Goal: Task Accomplishment & Management: Complete application form

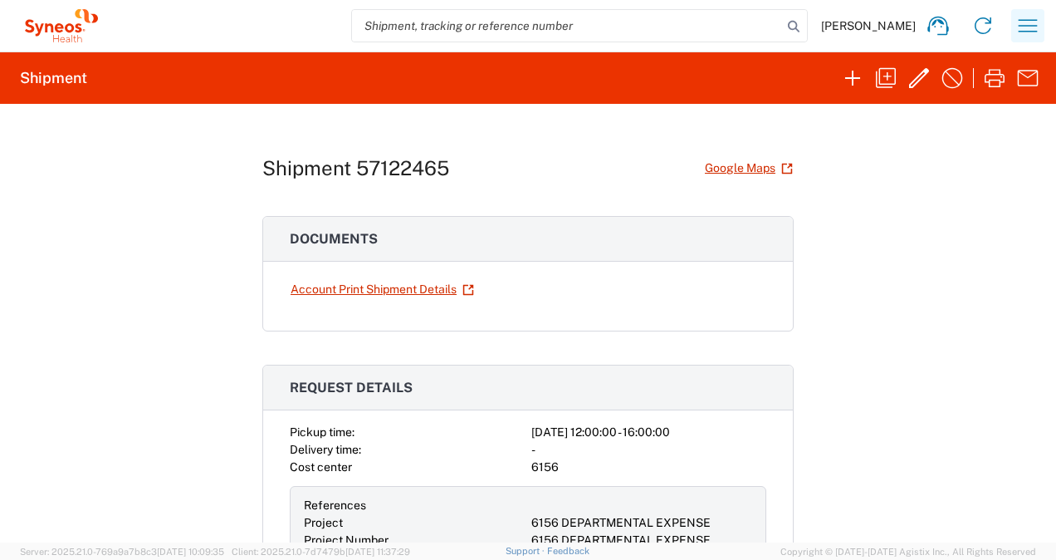
click at [1022, 33] on icon "button" at bounding box center [1028, 25] width 27 height 27
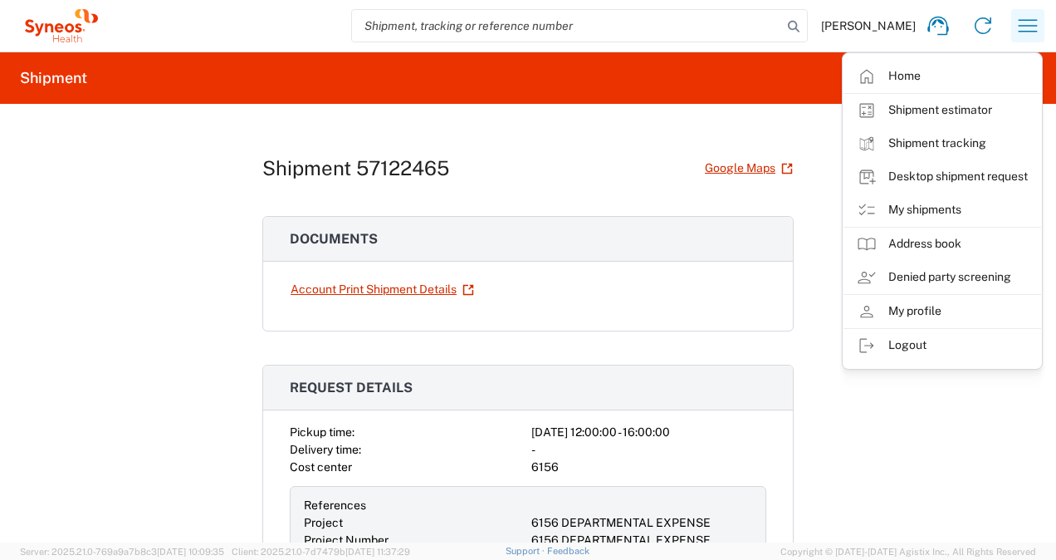
click at [1022, 32] on icon "button" at bounding box center [1028, 25] width 27 height 27
drag, startPoint x: 770, startPoint y: 125, endPoint x: 792, endPoint y: 116, distance: 23.9
click at [770, 125] on div "Shipment 57122465 Google Maps Documents Account Print Shipment Details Request …" at bounding box center [528, 323] width 532 height 439
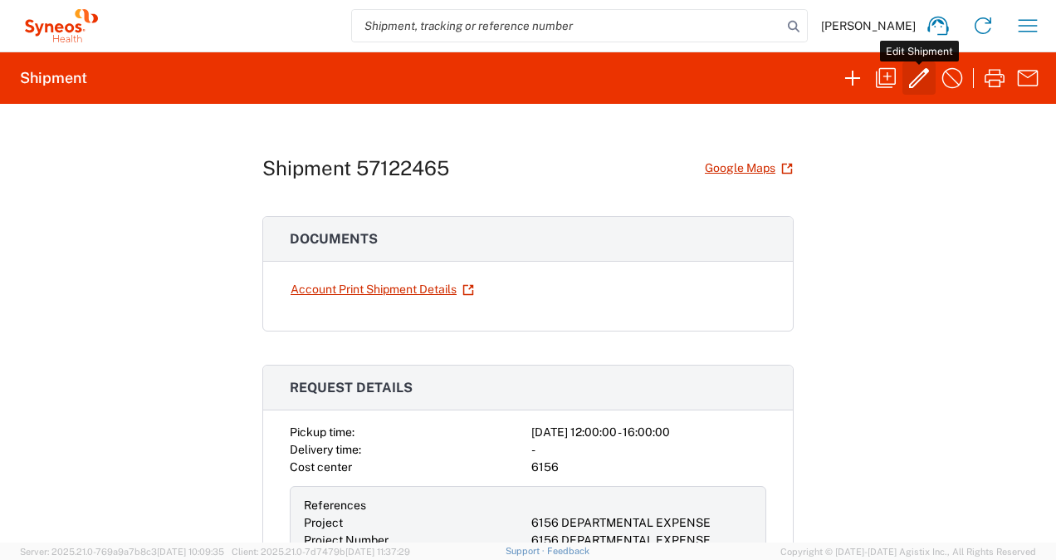
click at [923, 76] on icon "button" at bounding box center [919, 78] width 20 height 20
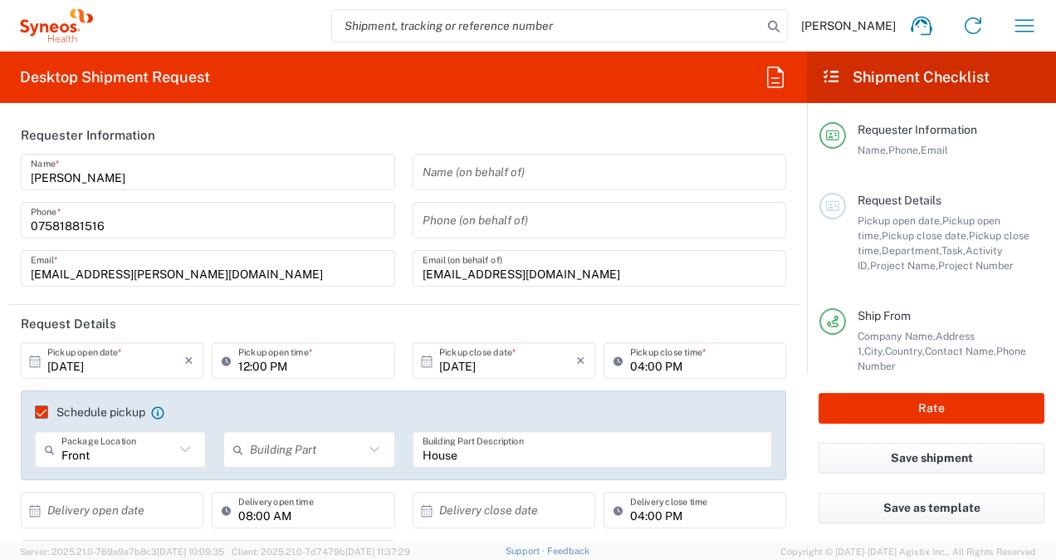
type input "England"
type input "Medium Box"
type input "6156 DEPARTMENTAL EXPENSE"
type input "United Kingdom"
type input "6156 DEPARTMENTAL EXPENSE"
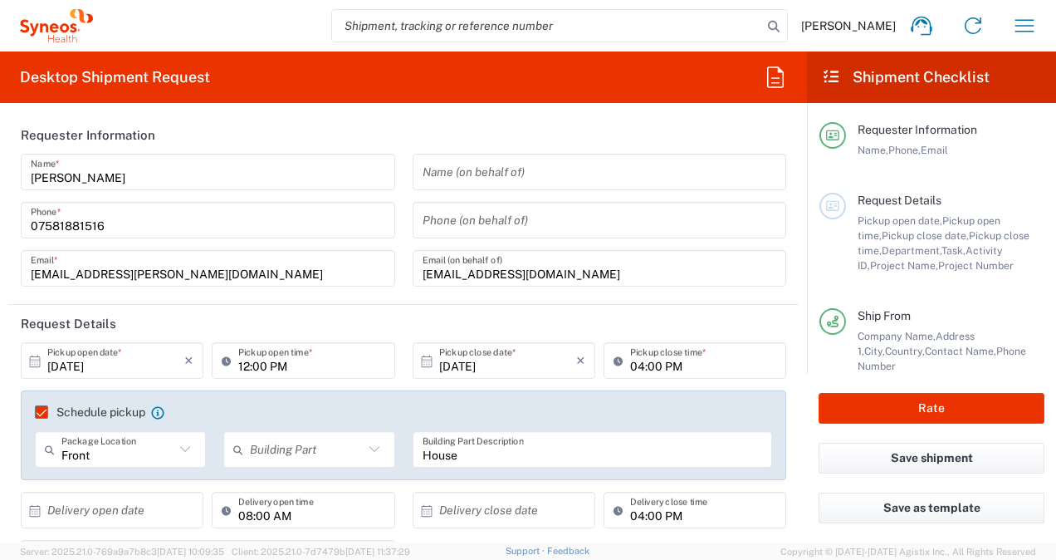
type input "6156"
type input "Residential/Home"
type input "United Kingdom"
type input "England"
type input "United Kingdom"
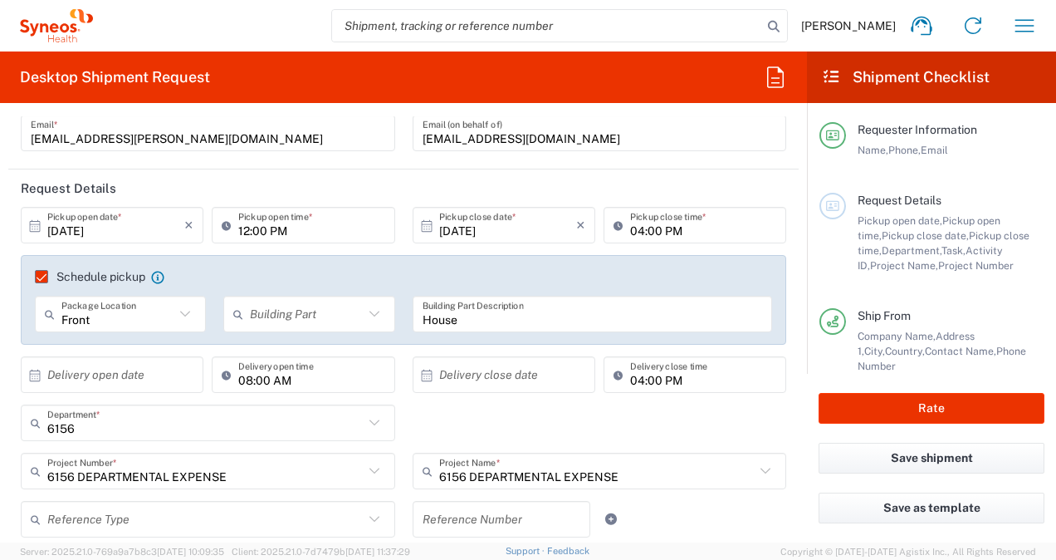
type input "Syneos Health Communications Europe Limited"
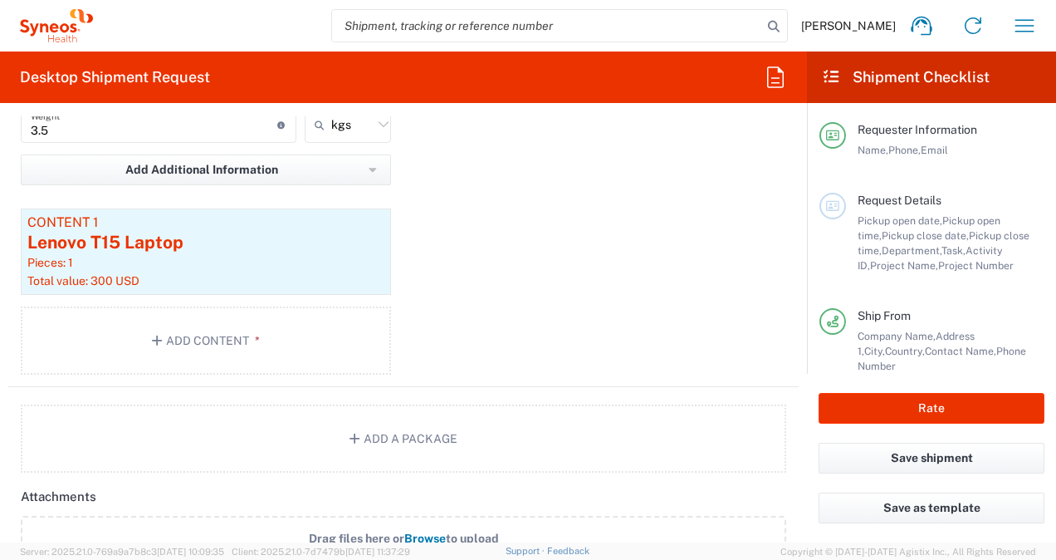
scroll to position [1827, 0]
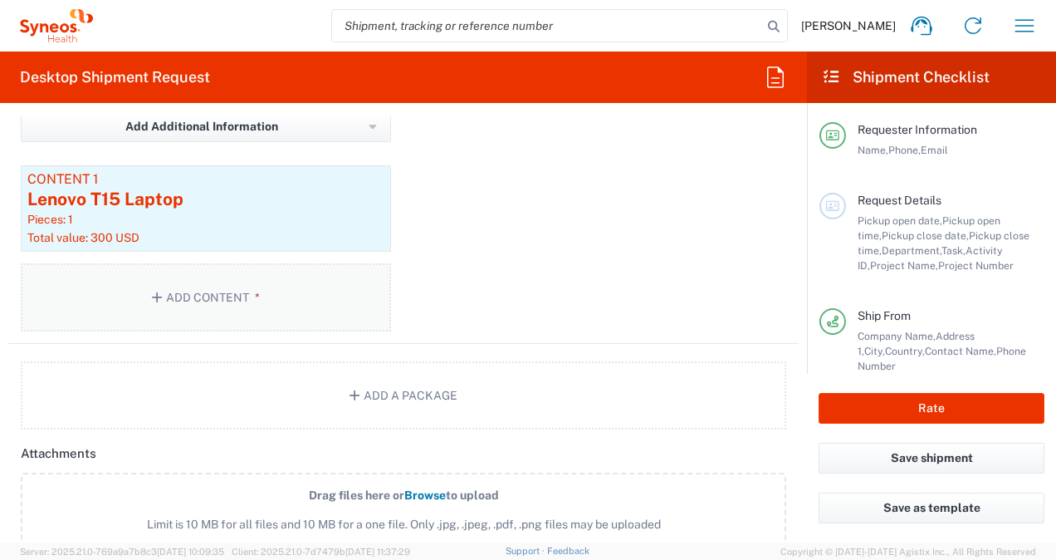
click at [266, 304] on button "Add Content *" at bounding box center [206, 297] width 370 height 68
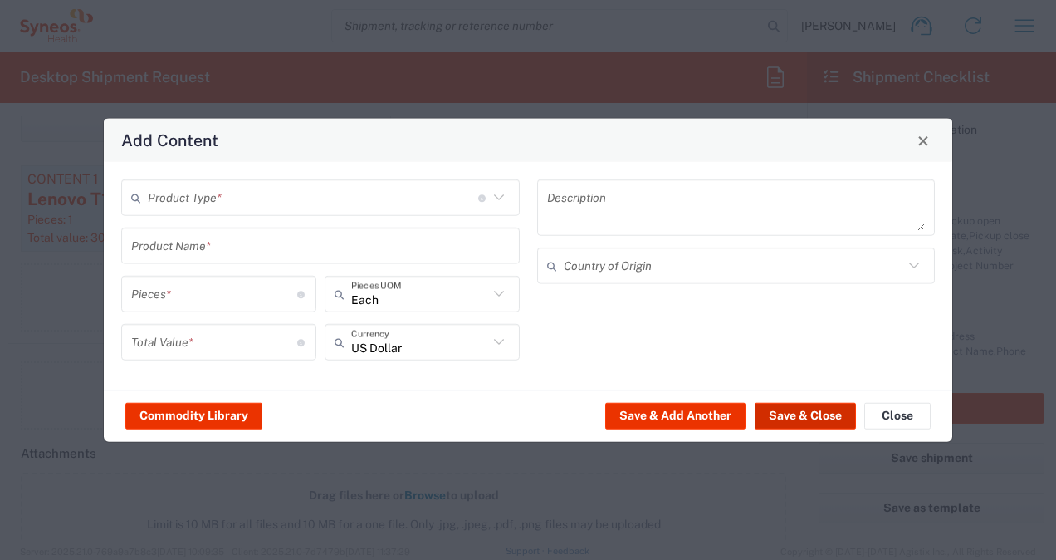
click at [807, 420] on button "Save & Close" at bounding box center [805, 415] width 101 height 27
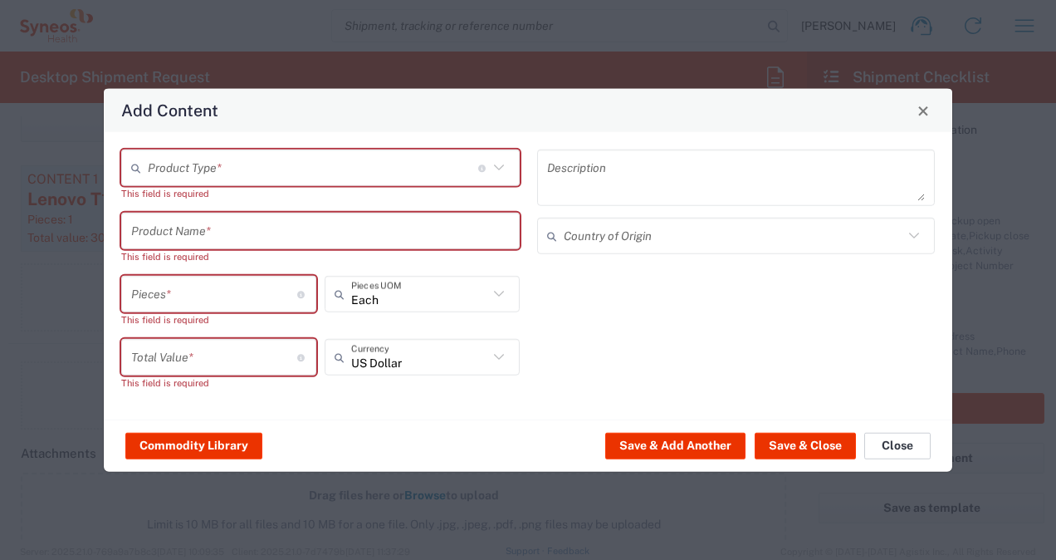
click at [919, 443] on button "Close" at bounding box center [898, 445] width 66 height 27
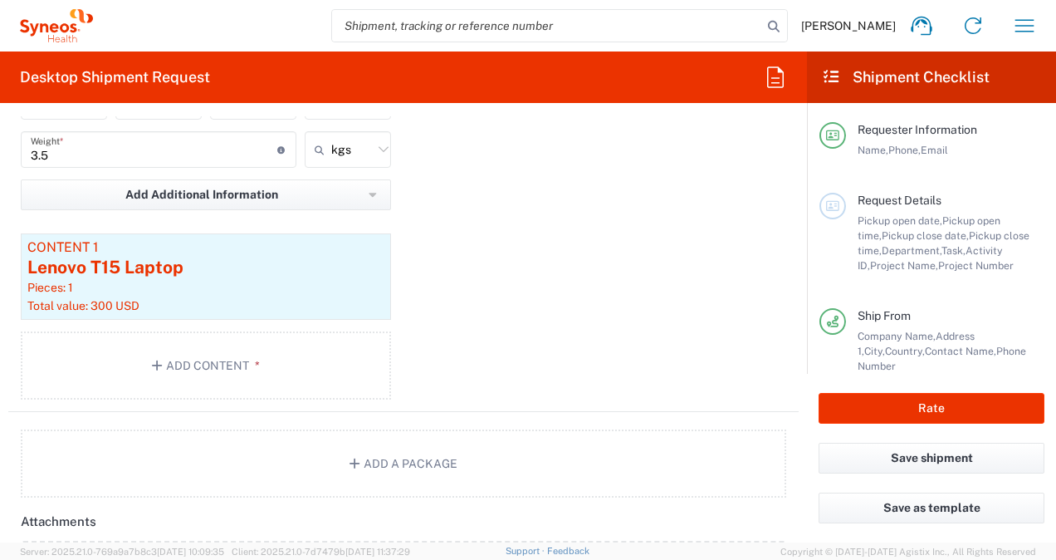
scroll to position [1744, 0]
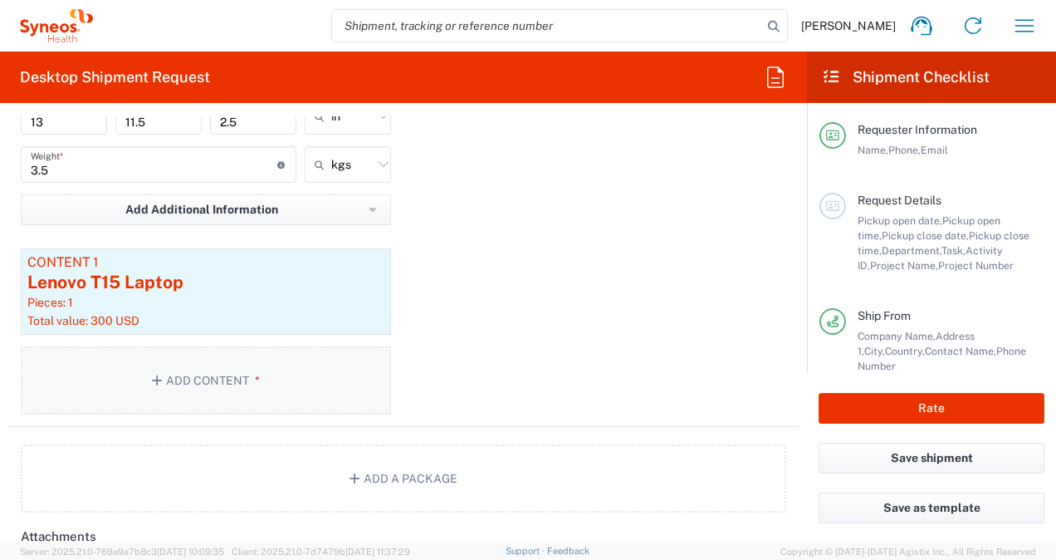
drag, startPoint x: 312, startPoint y: 380, endPoint x: 307, endPoint y: 395, distance: 15.8
click at [307, 395] on button "Add Content *" at bounding box center [206, 380] width 370 height 68
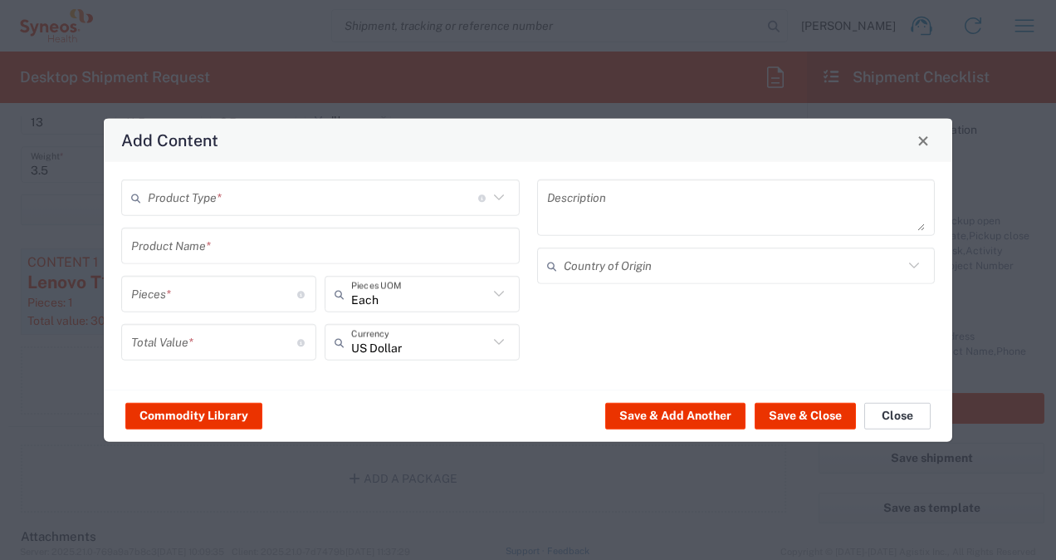
click at [895, 415] on button "Close" at bounding box center [898, 415] width 66 height 27
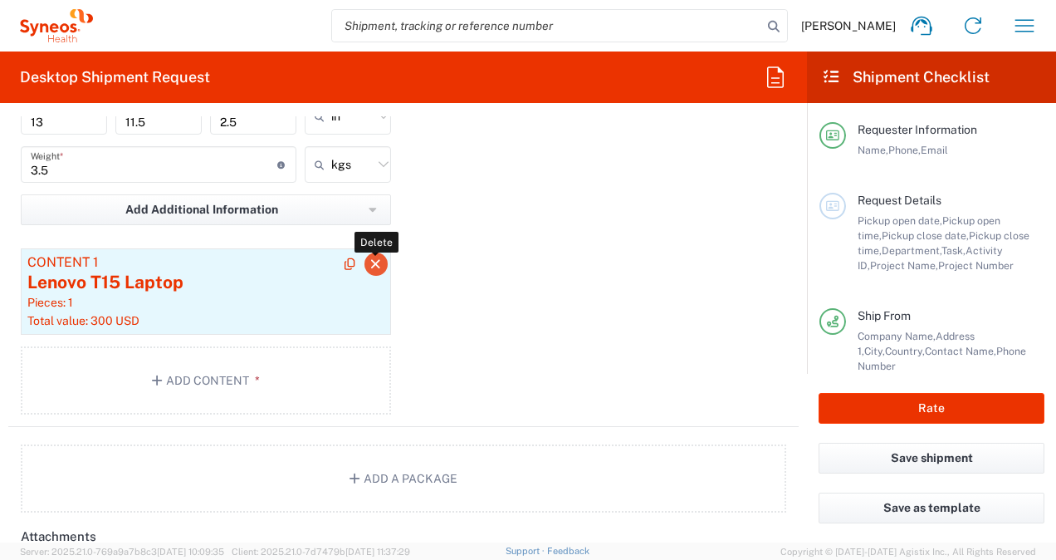
click at [369, 262] on icon "button" at bounding box center [376, 264] width 15 height 12
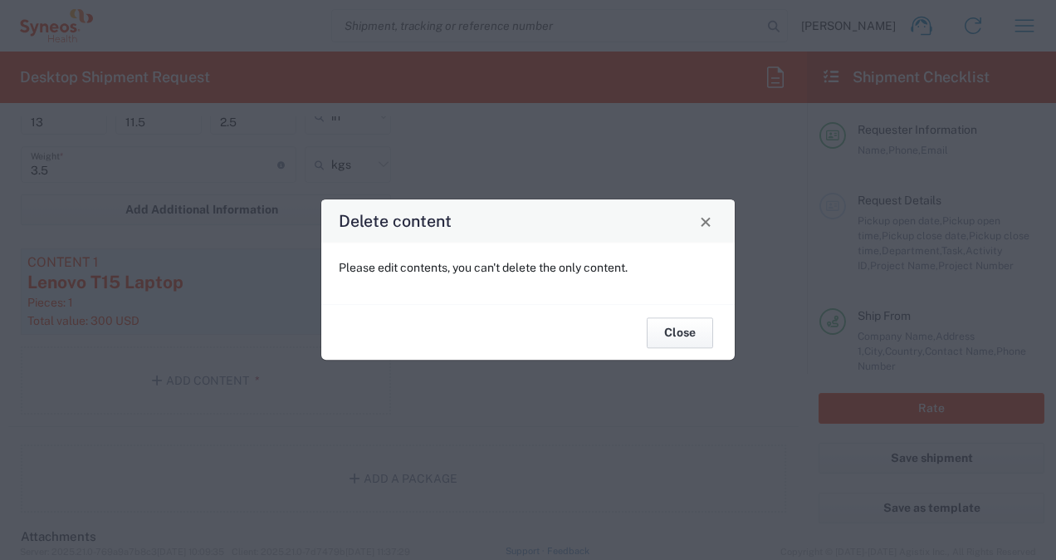
click at [683, 337] on button "Close" at bounding box center [680, 332] width 66 height 31
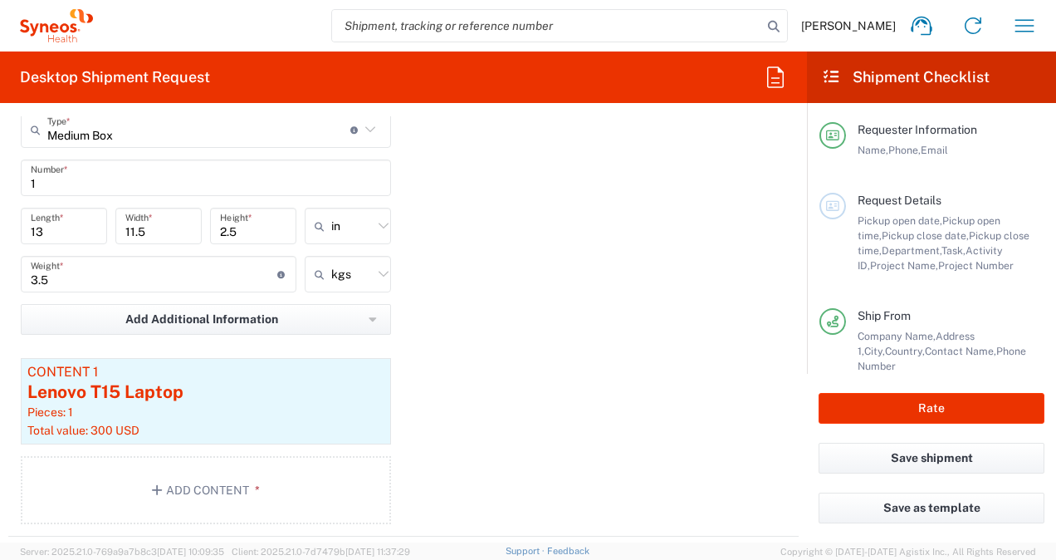
scroll to position [1661, 0]
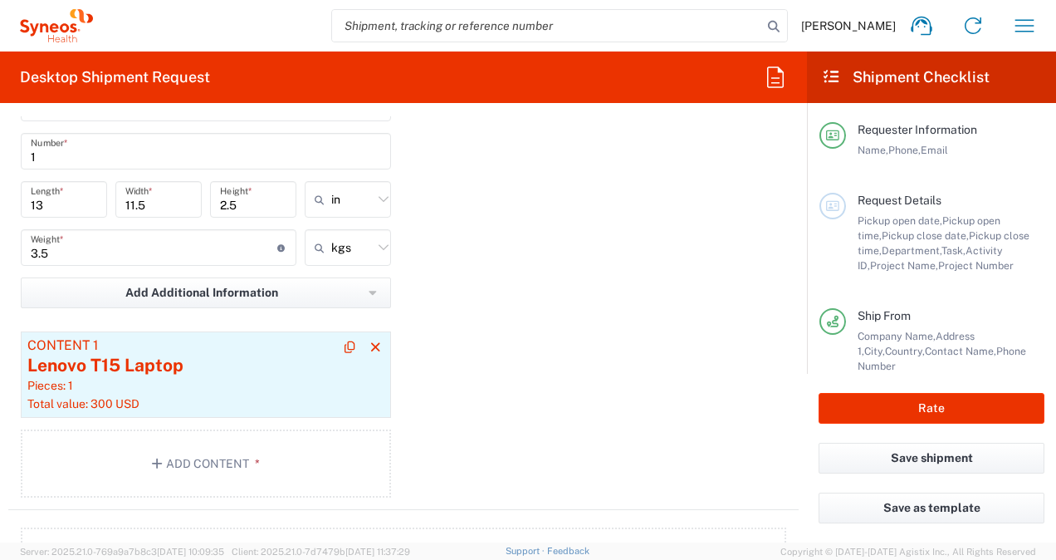
click at [241, 396] on div "Total value: 300 USD" at bounding box center [205, 403] width 357 height 15
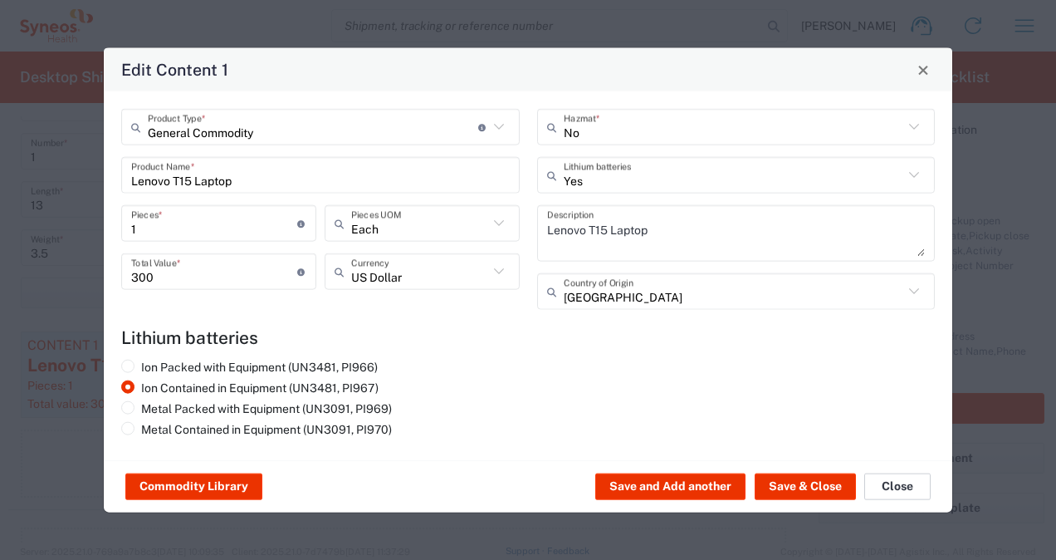
click at [918, 480] on button "Close" at bounding box center [898, 486] width 66 height 27
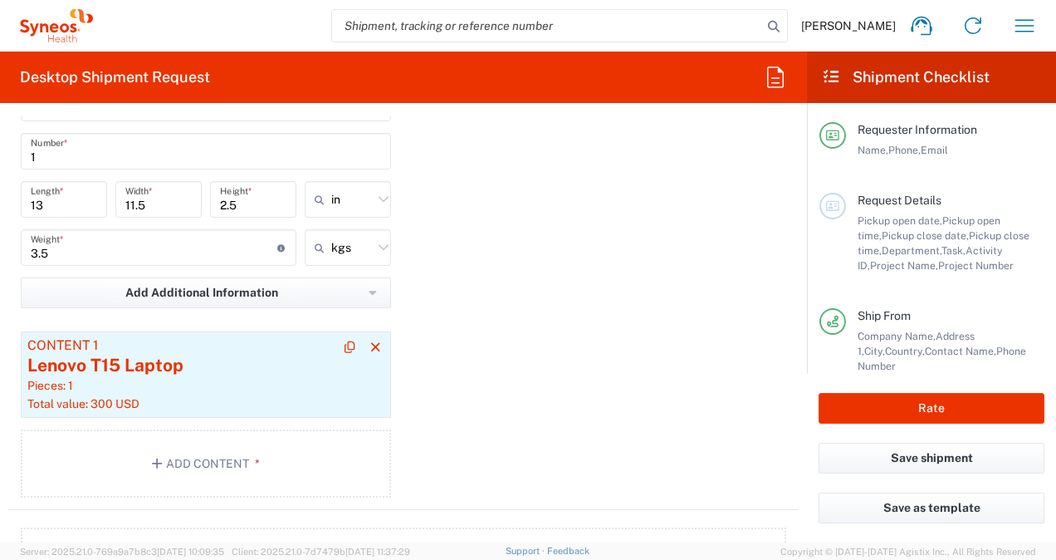
click at [203, 378] on div "Pieces: 1" at bounding box center [205, 385] width 357 height 15
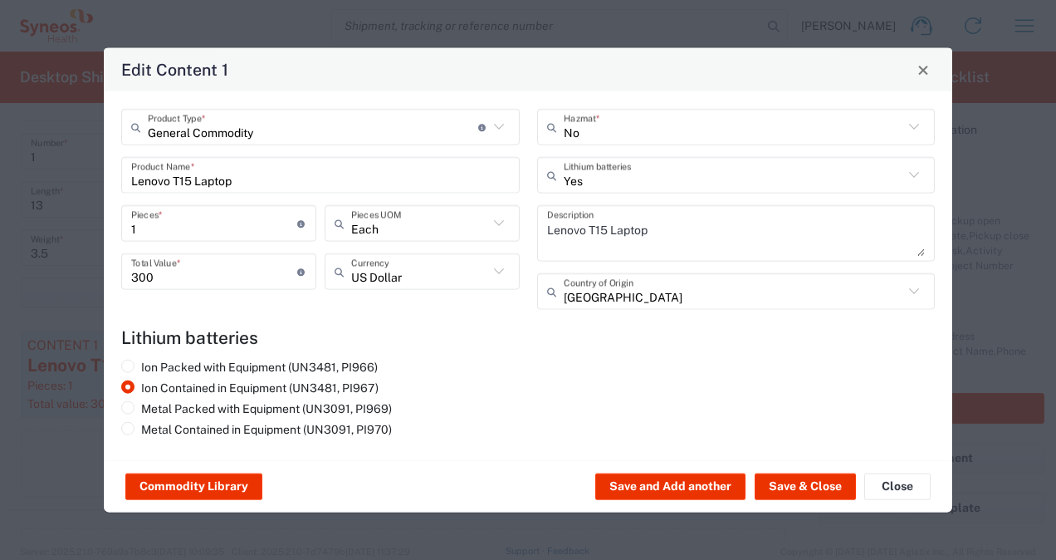
click at [396, 178] on input "Lenovo T15 Laptop" at bounding box center [320, 174] width 379 height 29
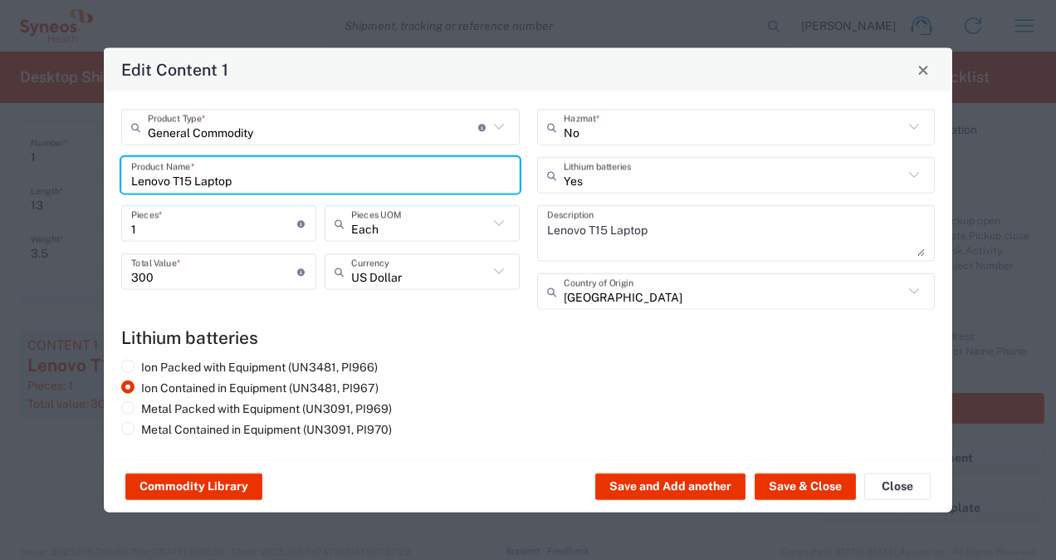
drag, startPoint x: 396, startPoint y: 178, endPoint x: -3, endPoint y: 236, distance: 403.7
click at [0, 236] on html "Teren James Home Shipment estimator Shipment tracking Desktop shipment request …" at bounding box center [528, 280] width 1056 height 560
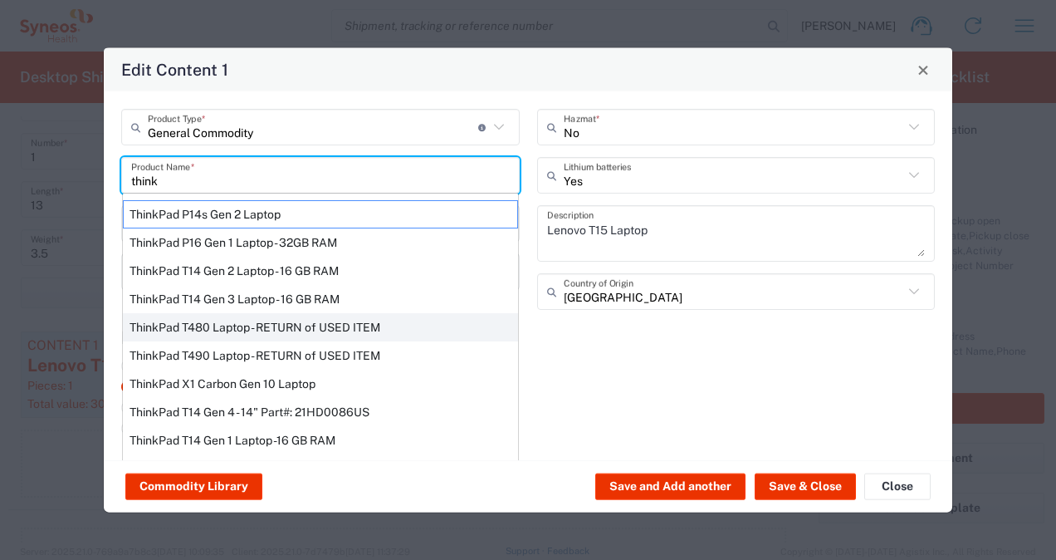
click at [380, 321] on div "ThinkPad T480 Laptop - RETURN of USED ITEM" at bounding box center [320, 327] width 395 height 28
type input "ThinkPad T480 Laptop - RETURN of USED ITEM"
type input "200"
type textarea "Intel Core i5 - 8GB Memory - 500GB Hard Drive"
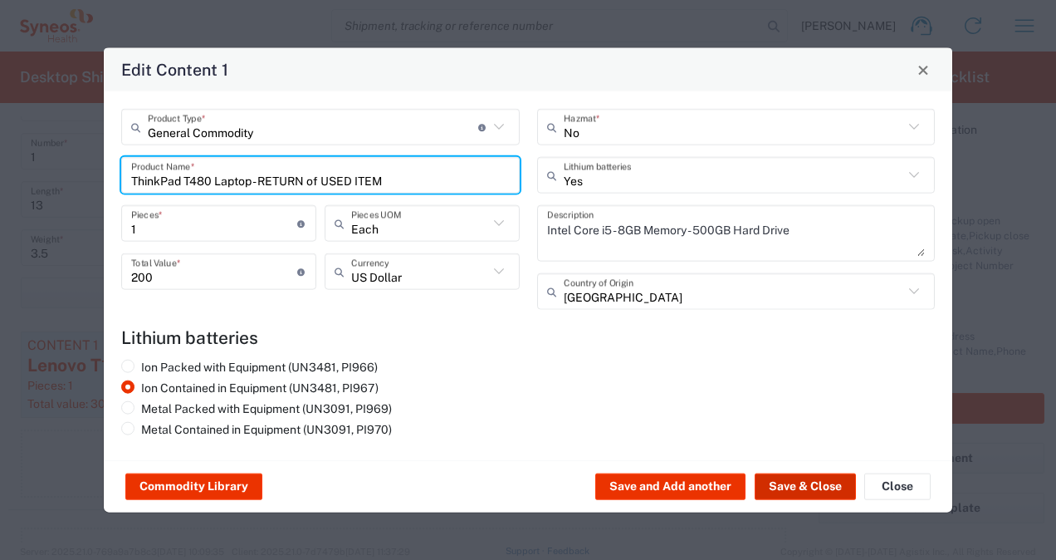
click at [782, 477] on button "Save & Close" at bounding box center [805, 486] width 101 height 27
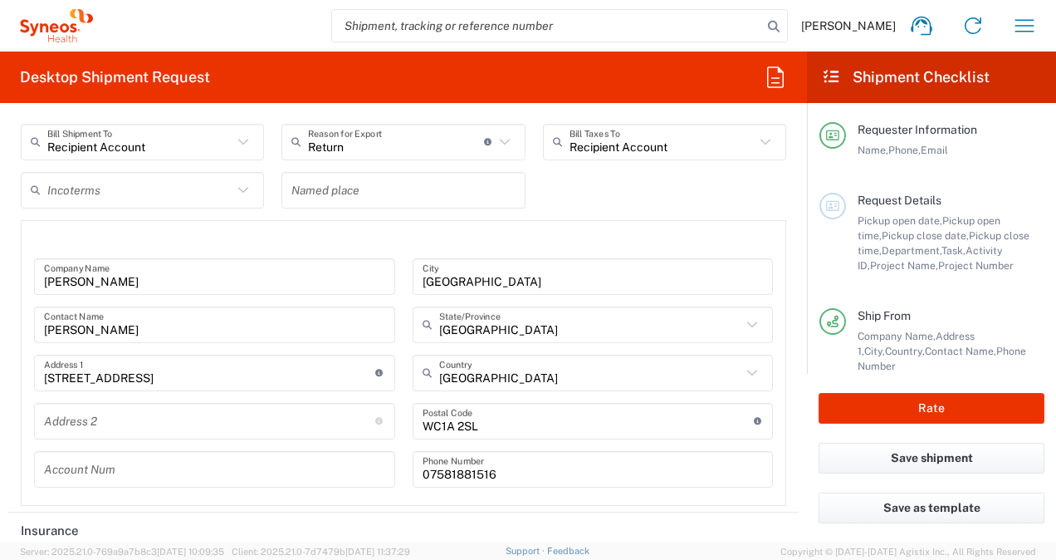
scroll to position [2479, 0]
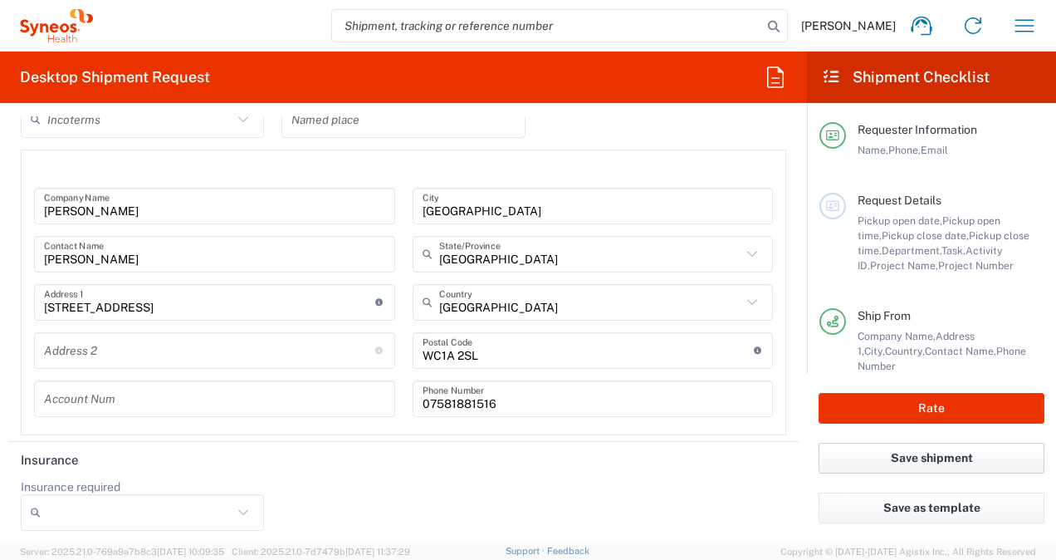
click at [875, 460] on button "Save shipment" at bounding box center [932, 458] width 226 height 31
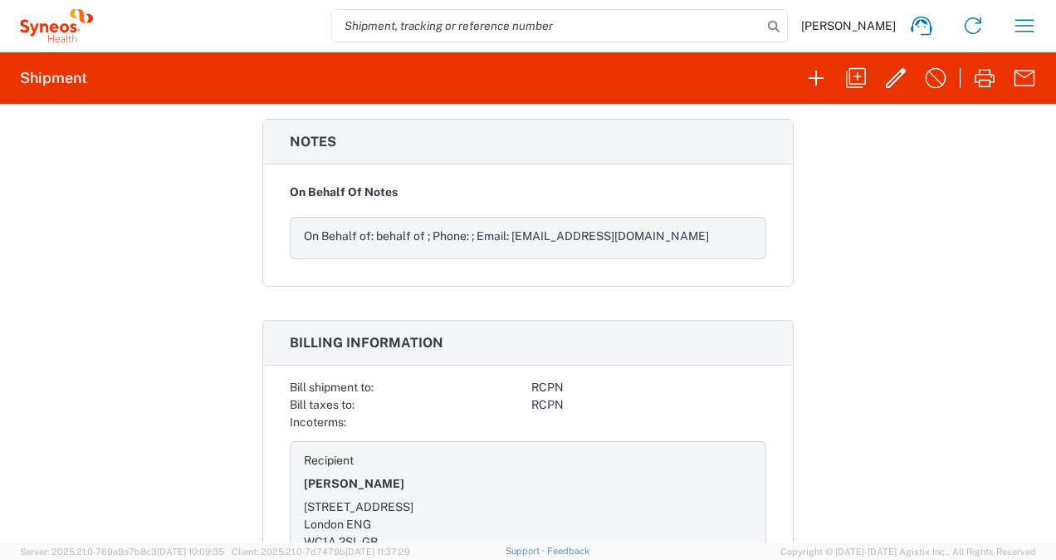
scroll to position [1708, 0]
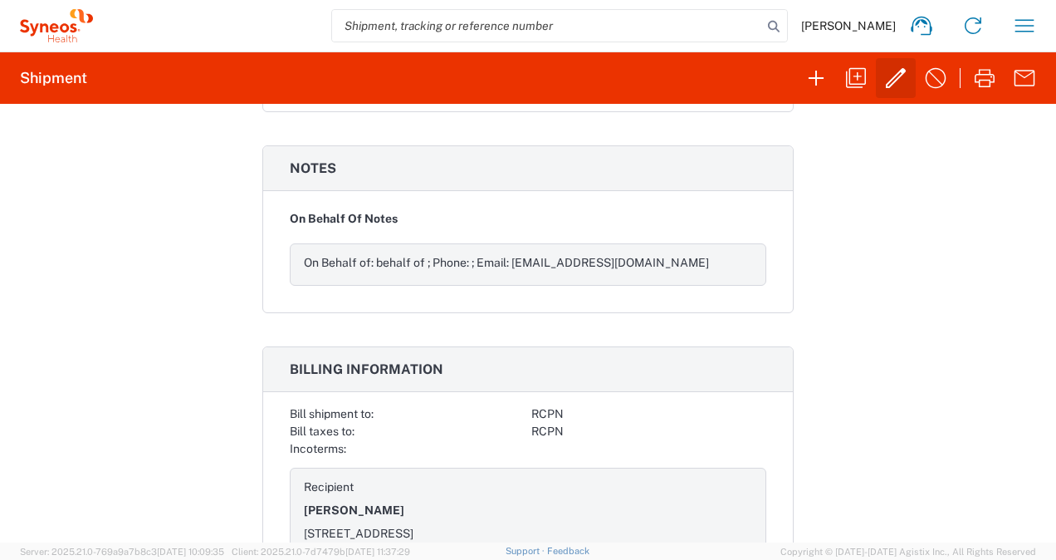
click at [890, 83] on icon "button" at bounding box center [896, 78] width 27 height 27
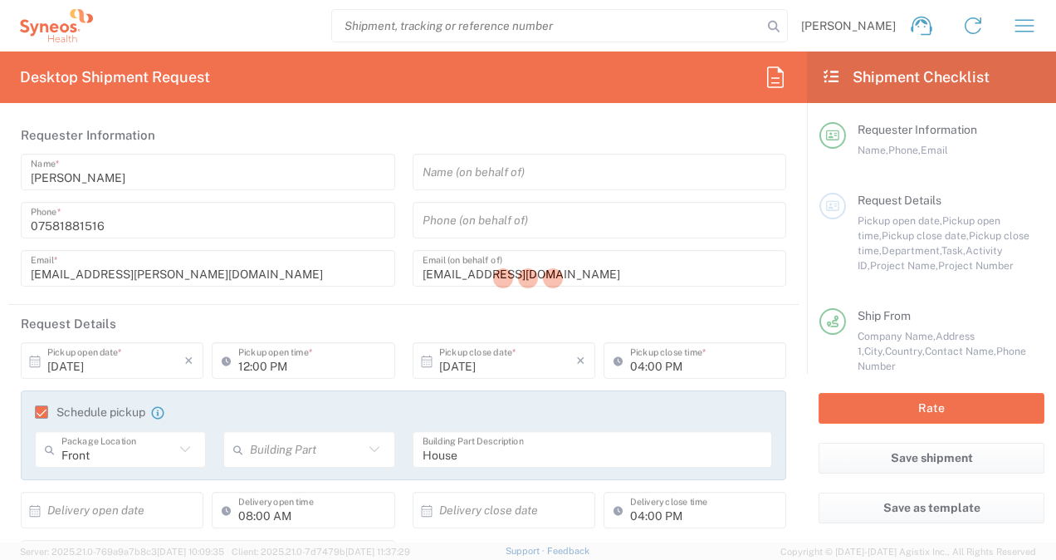
type input "6156 DEPARTMENTAL EXPENSE"
type input "England"
type input "Medium Box"
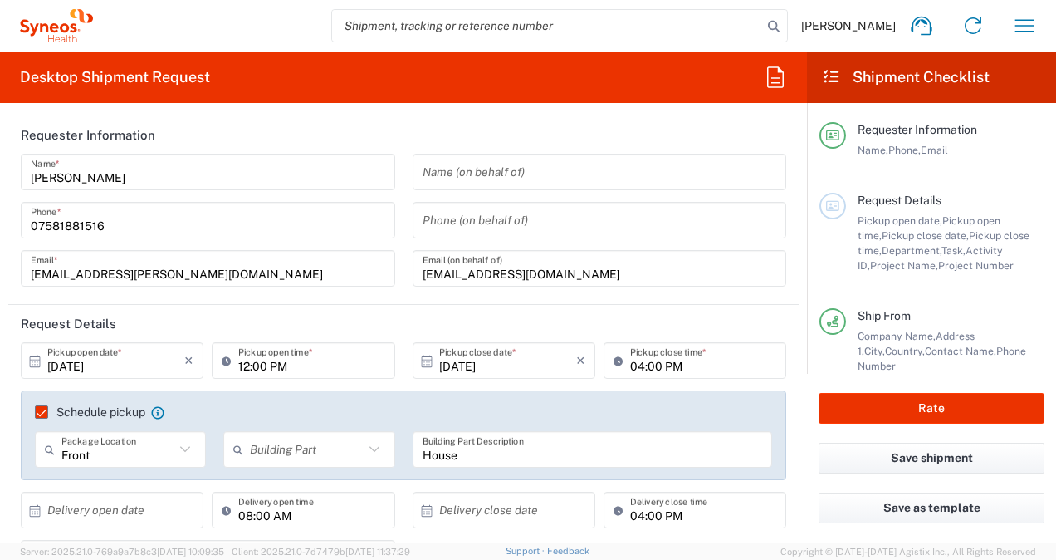
type input "6156 DEPARTMENTAL EXPENSE"
type input "6156"
type input "England"
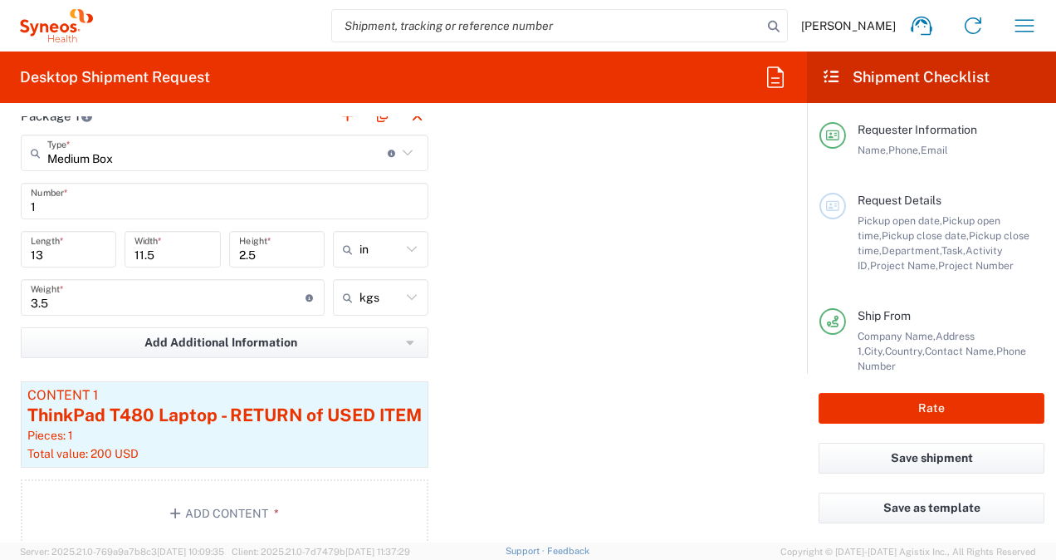
scroll to position [1744, 0]
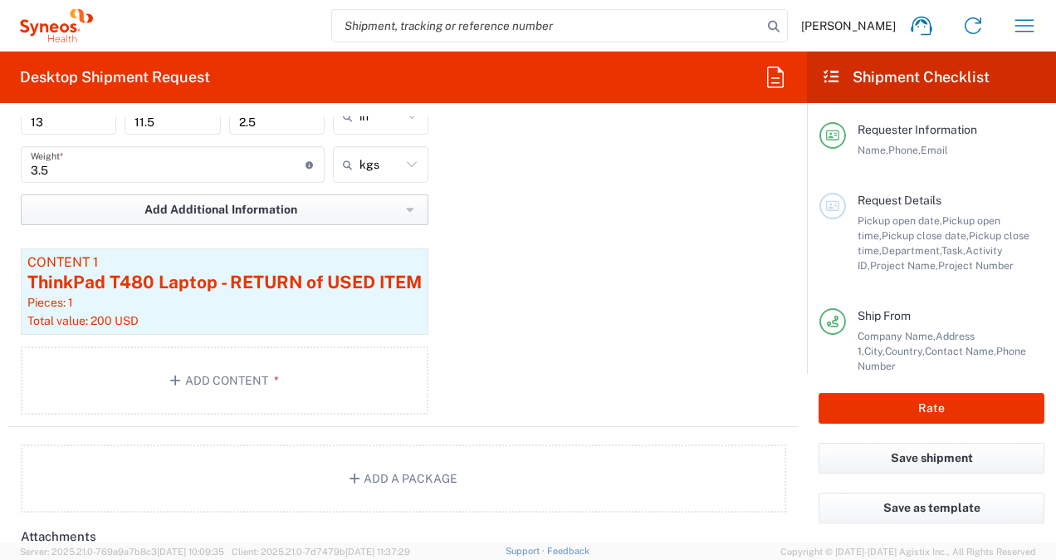
click at [411, 210] on icon "button" at bounding box center [410, 210] width 8 height 12
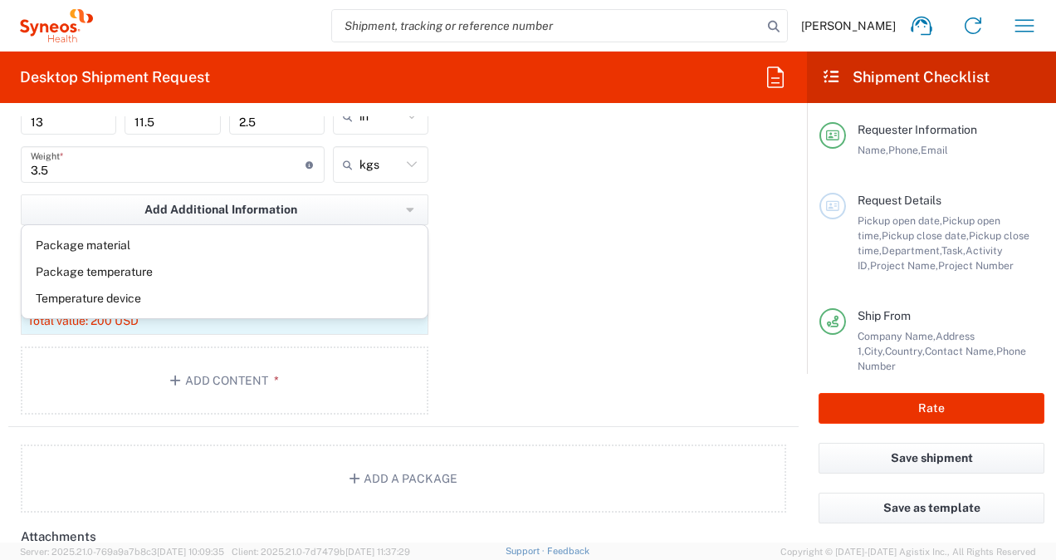
click at [473, 227] on div "Package 1 Medium Box Type * Material used to package goods Medium Box Envelope …" at bounding box center [403, 195] width 791 height 463
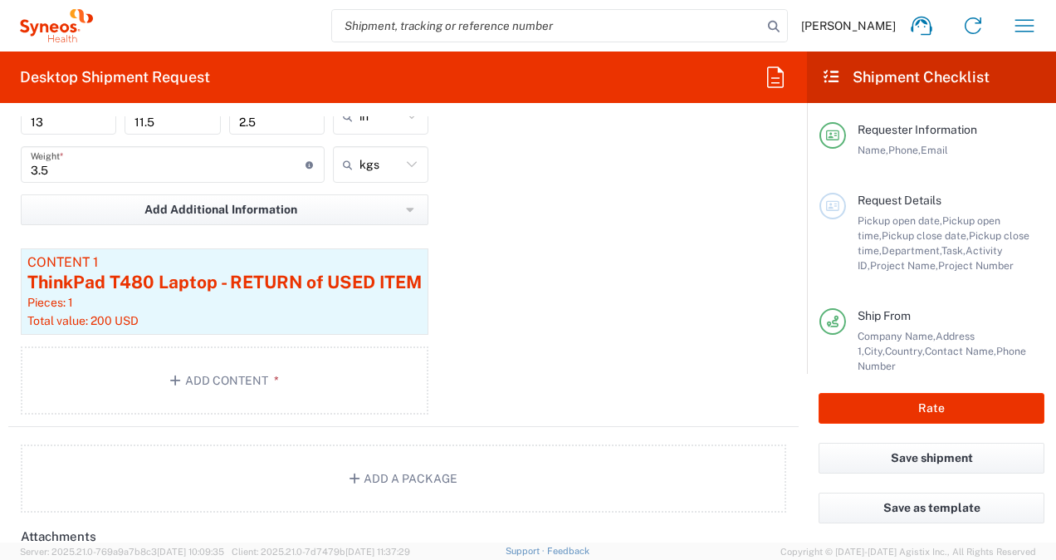
click at [486, 277] on div "Package 1 Medium Box Type * Material used to package goods Medium Box Envelope …" at bounding box center [403, 195] width 791 height 463
drag, startPoint x: 995, startPoint y: 0, endPoint x: 661, endPoint y: 252, distance: 418.6
click at [663, 253] on div "Package 1 Medium Box Type * Material used to package goods Medium Box Envelope …" at bounding box center [403, 195] width 791 height 463
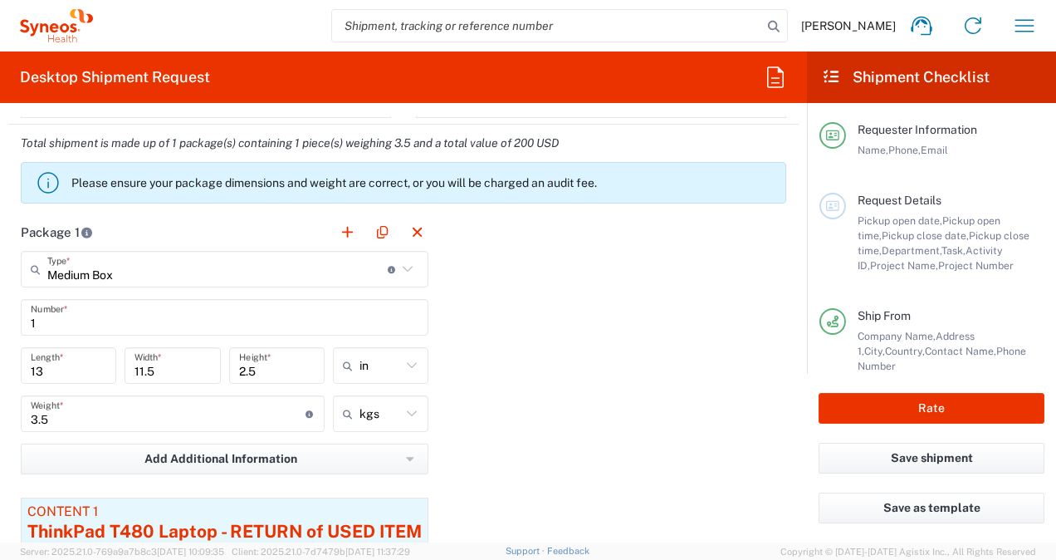
scroll to position [1578, 0]
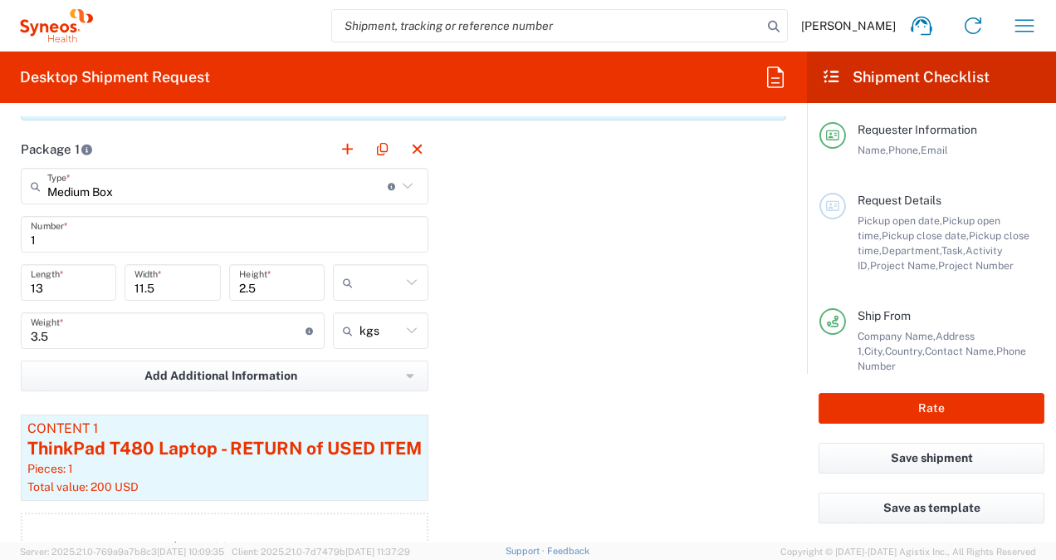
click at [388, 290] on input "text" at bounding box center [381, 282] width 42 height 27
click at [373, 347] on span "cm" at bounding box center [379, 347] width 94 height 26
type input "33.02"
type input "29.21"
type input "6.35"
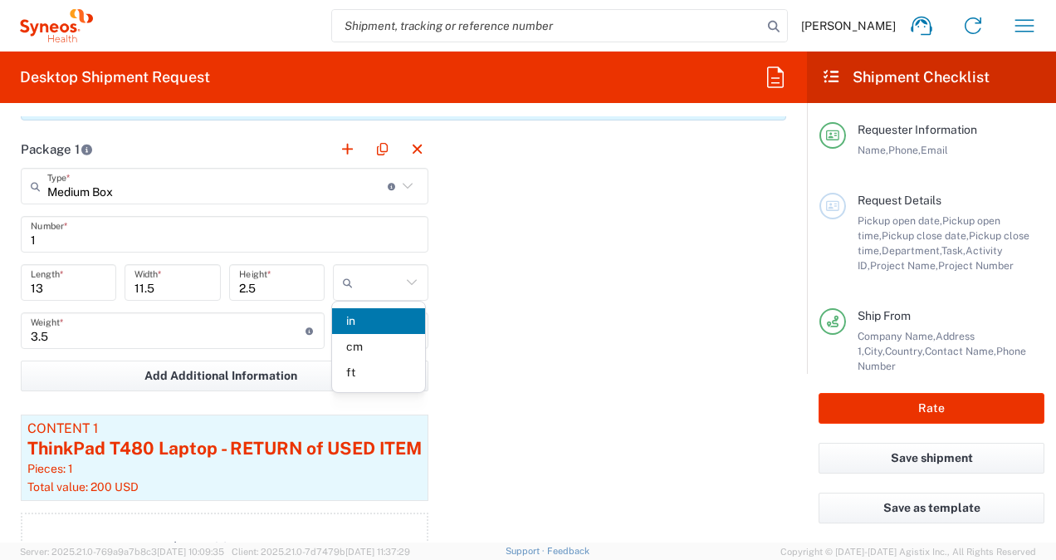
type input "cm"
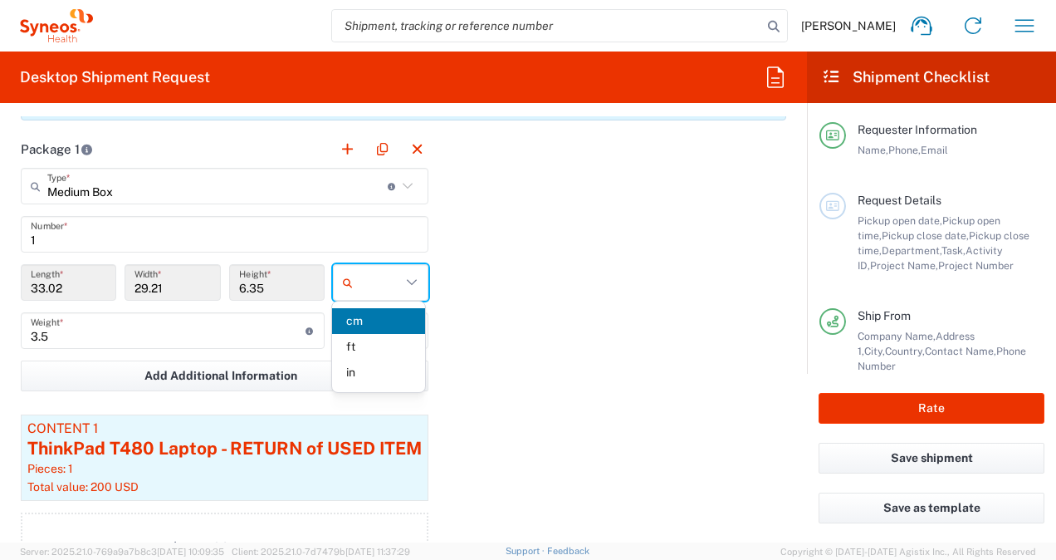
click at [392, 291] on input "text" at bounding box center [381, 282] width 42 height 27
click at [373, 375] on span "in" at bounding box center [379, 373] width 94 height 26
type input "13"
type input "11.5"
type input "2.5"
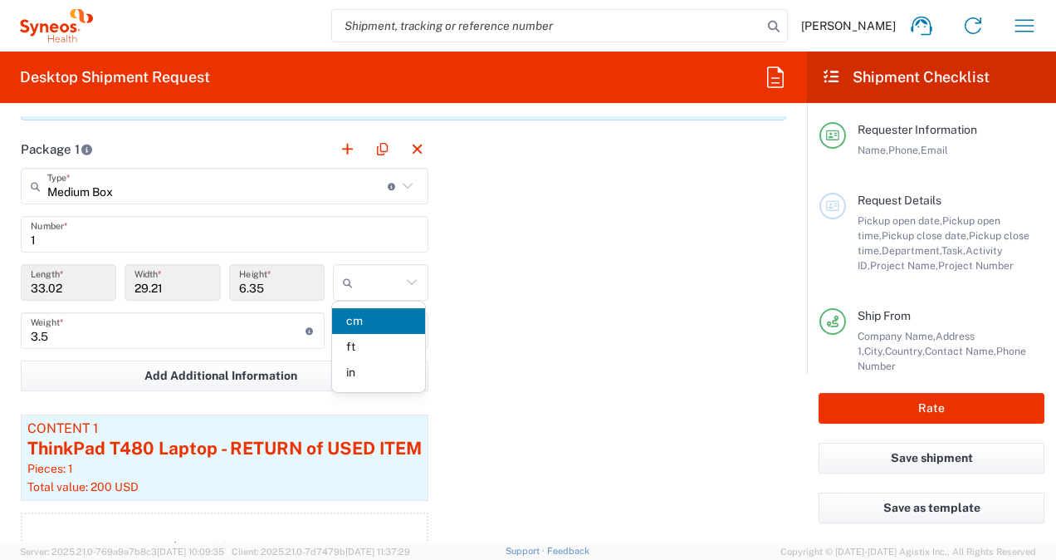
type input "in"
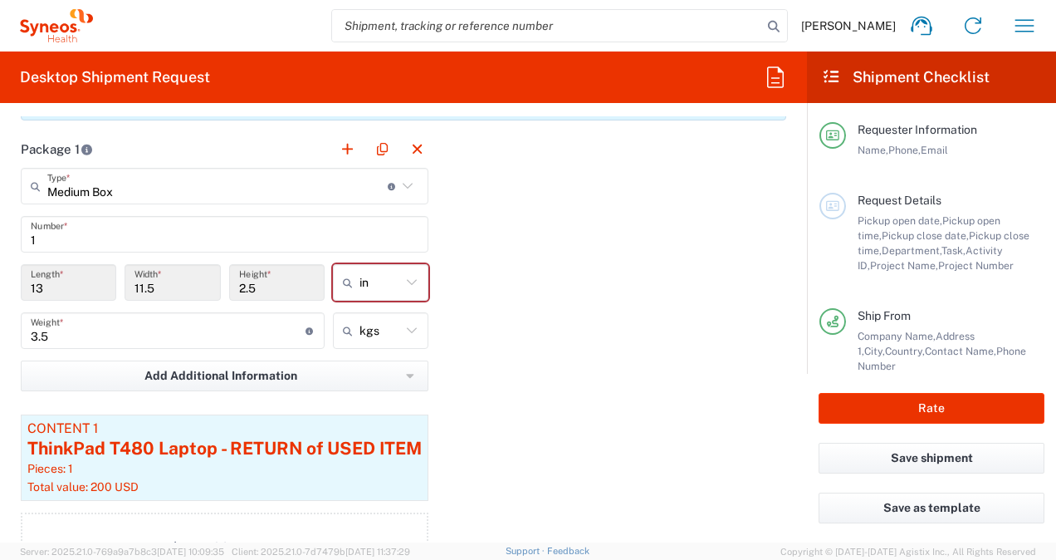
click at [503, 300] on div "Package 1 Medium Box Type * Material used to package goods Medium Box Envelope …" at bounding box center [403, 361] width 791 height 463
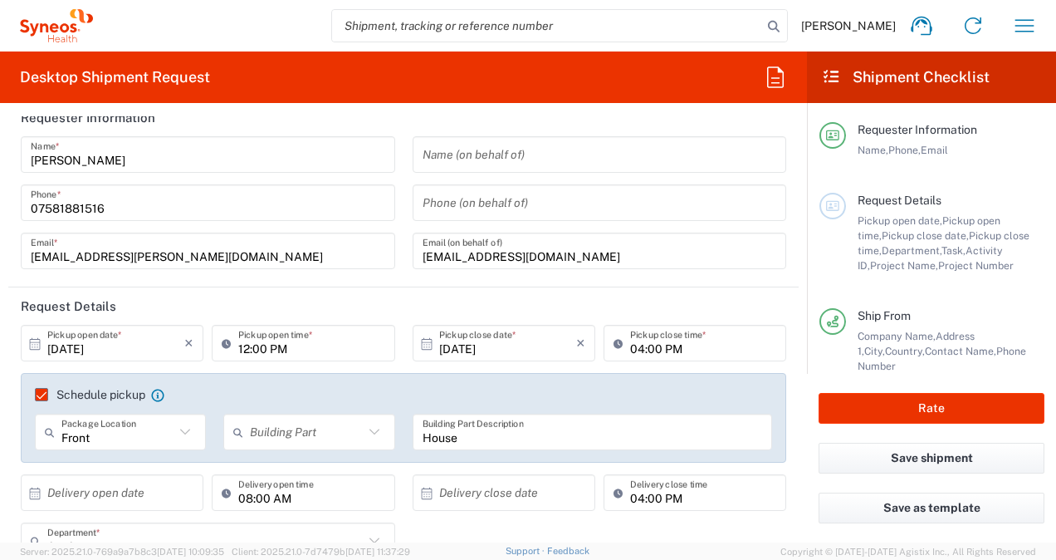
scroll to position [0, 0]
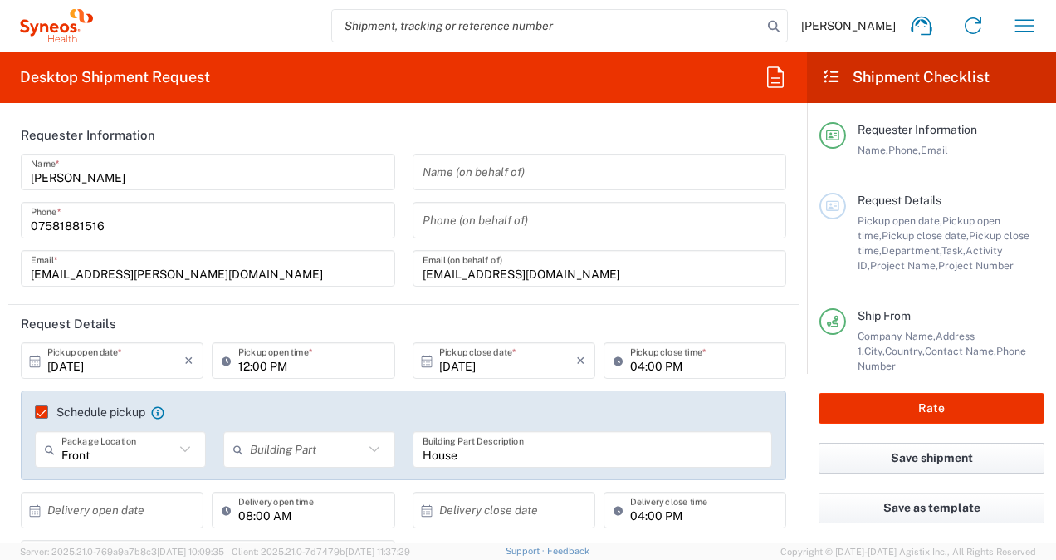
click at [962, 465] on button "Save shipment" at bounding box center [932, 458] width 226 height 31
